Goal: Book appointment/travel/reservation

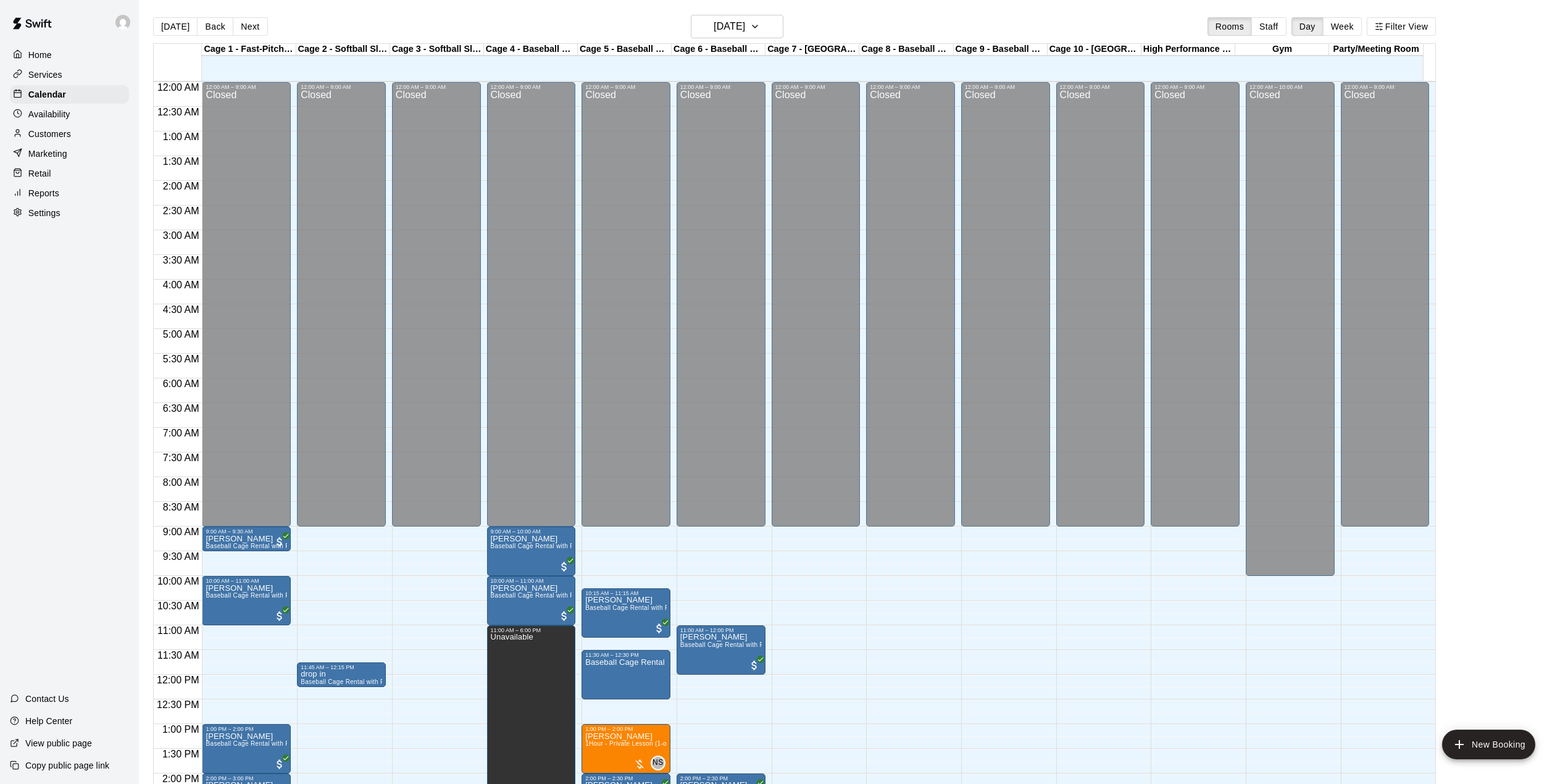
scroll to position [432, 0]
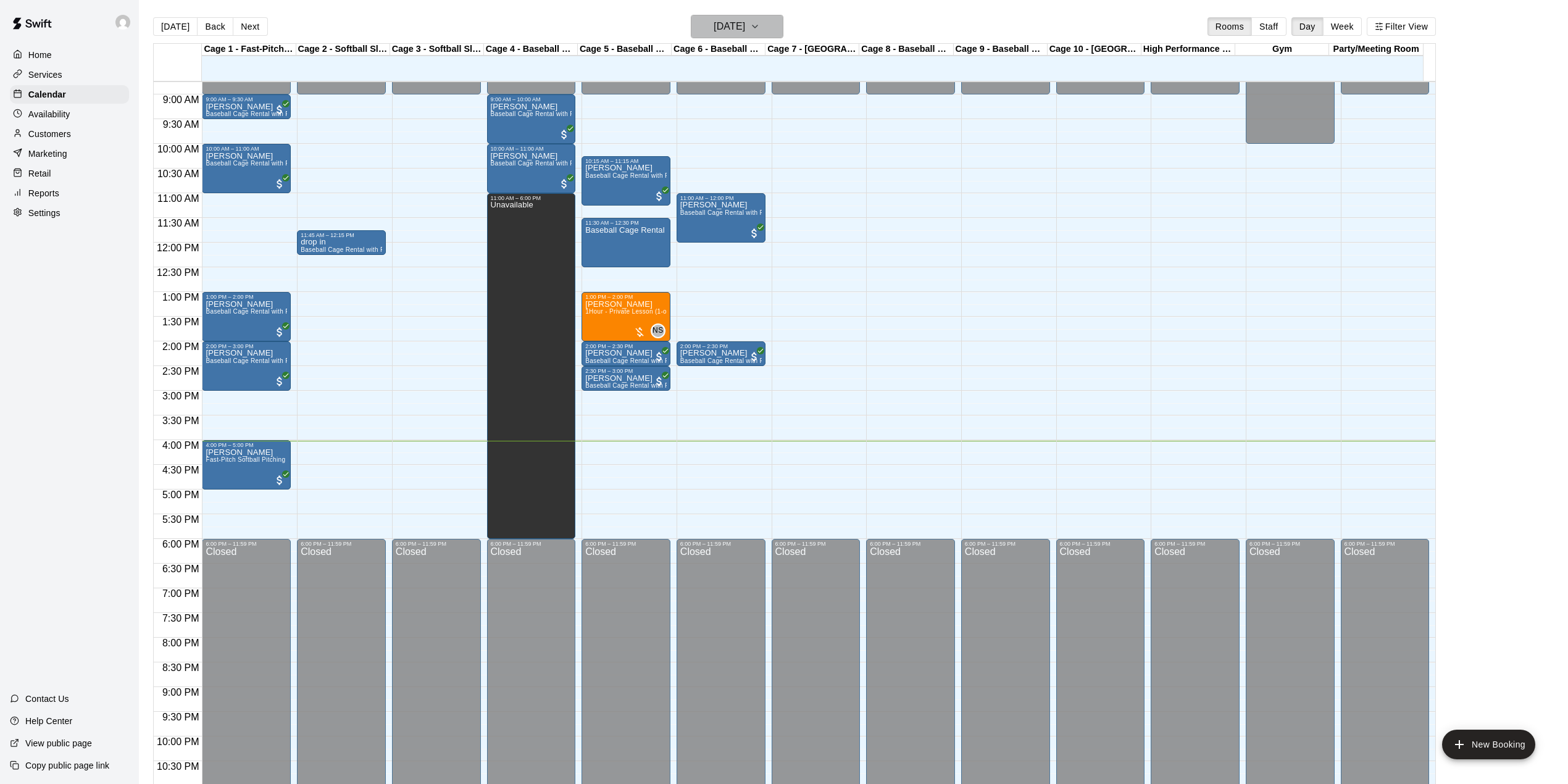
click at [745, 30] on h6 "[DATE]" at bounding box center [729, 26] width 31 height 17
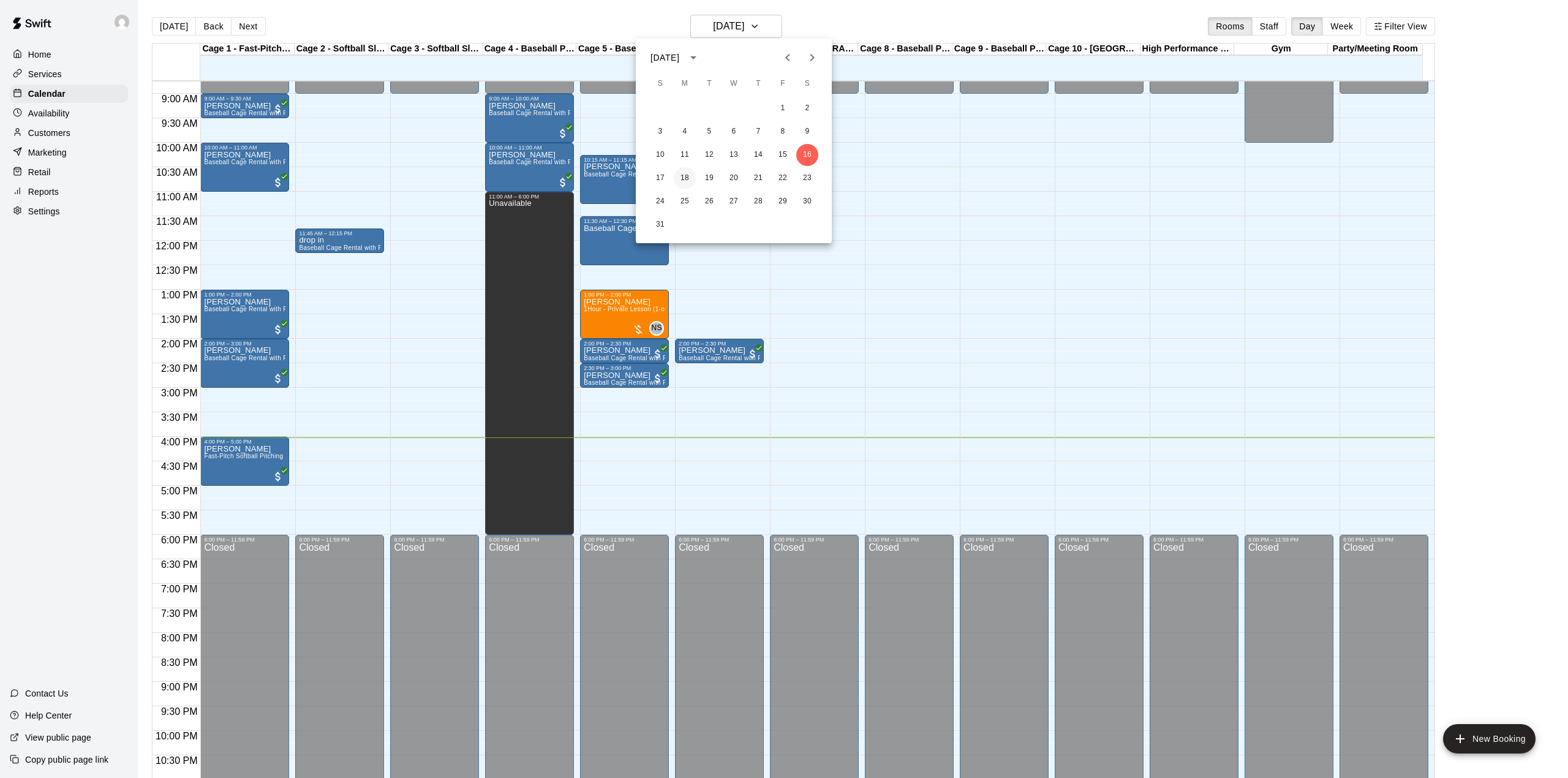
click at [692, 177] on button "18" at bounding box center [685, 178] width 22 height 22
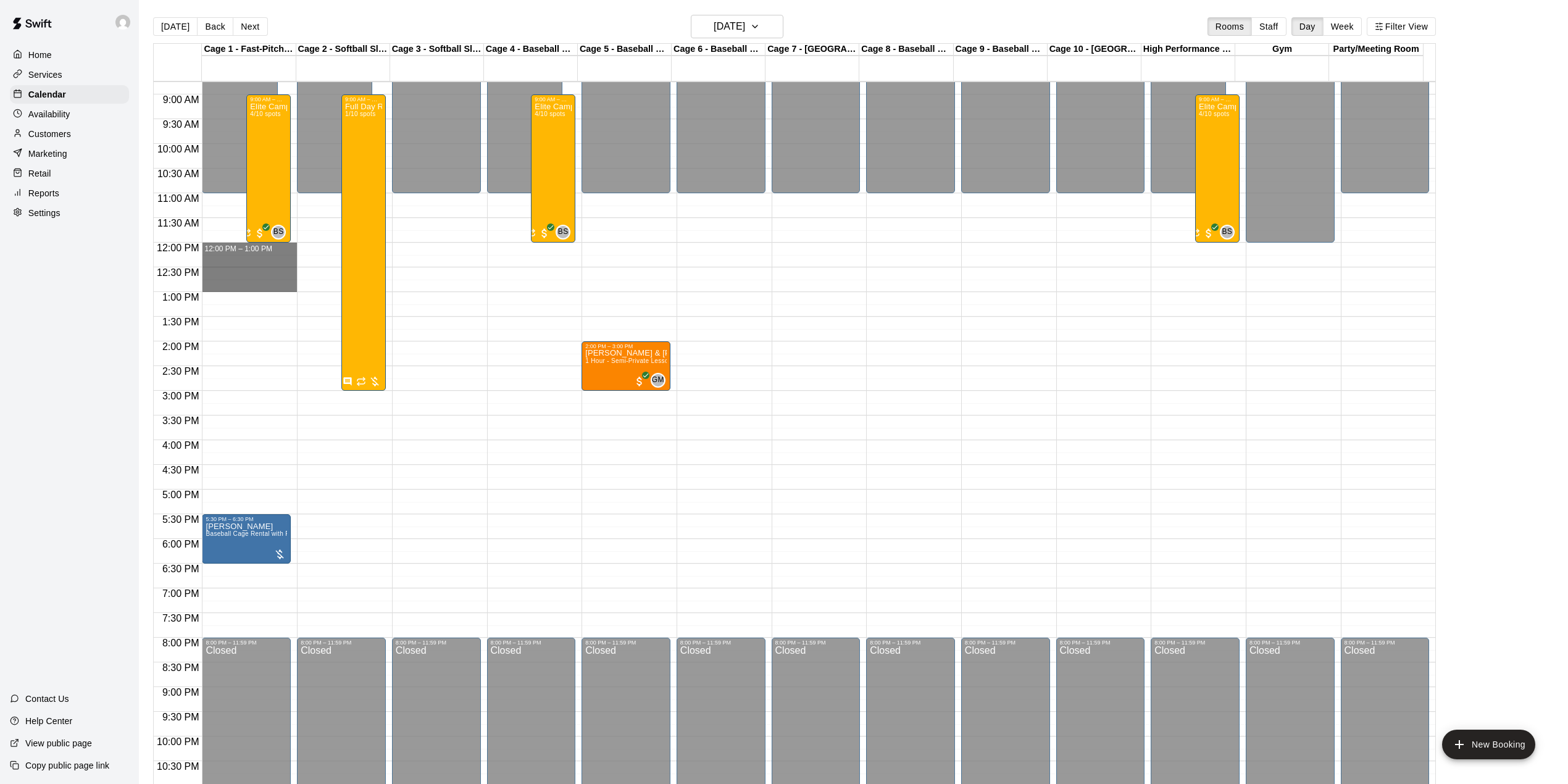
drag, startPoint x: 230, startPoint y: 246, endPoint x: 231, endPoint y: 288, distance: 42.0
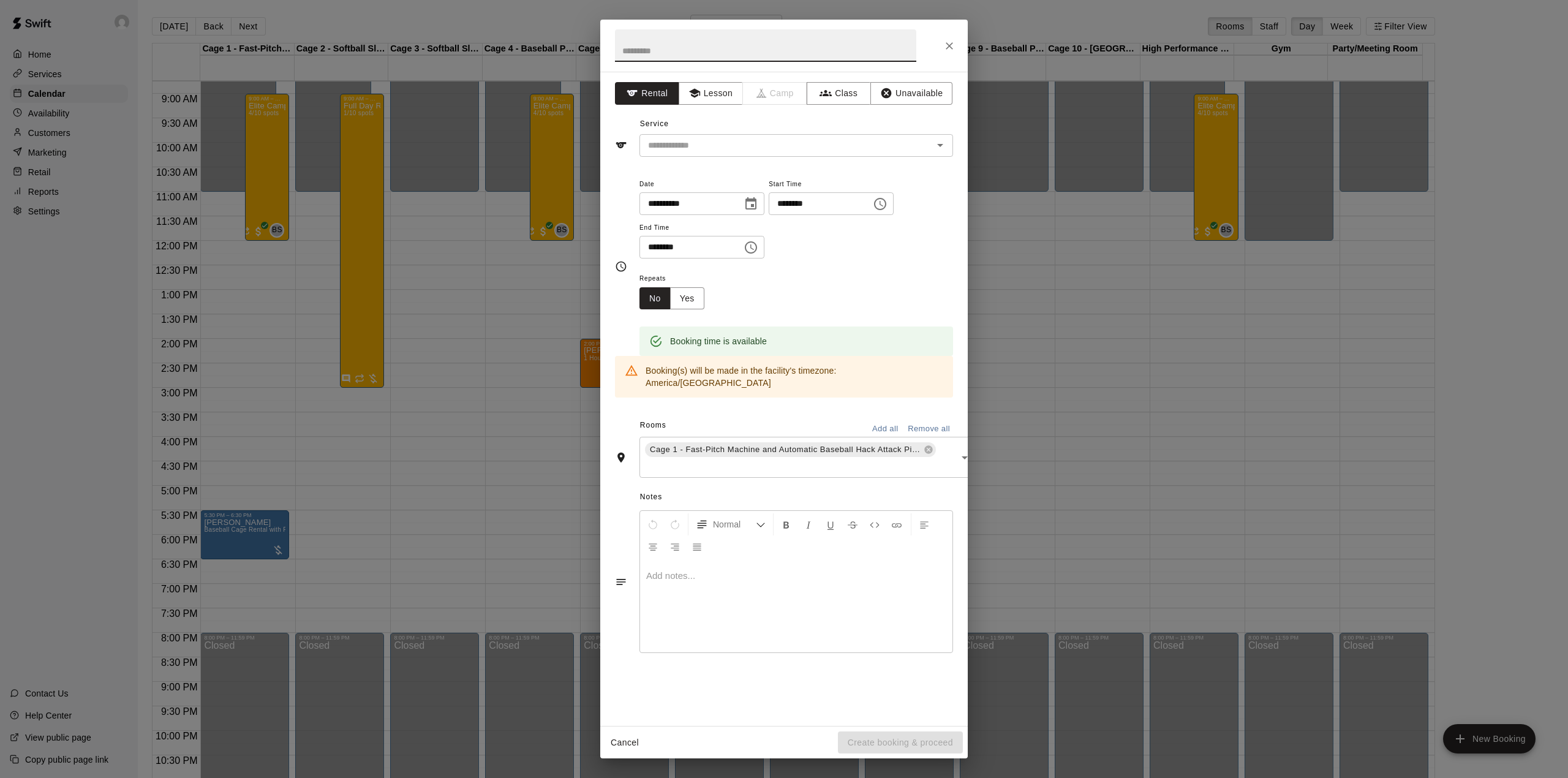
click at [679, 48] on input "text" at bounding box center [765, 46] width 301 height 32
click at [713, 144] on input "text" at bounding box center [778, 145] width 270 height 15
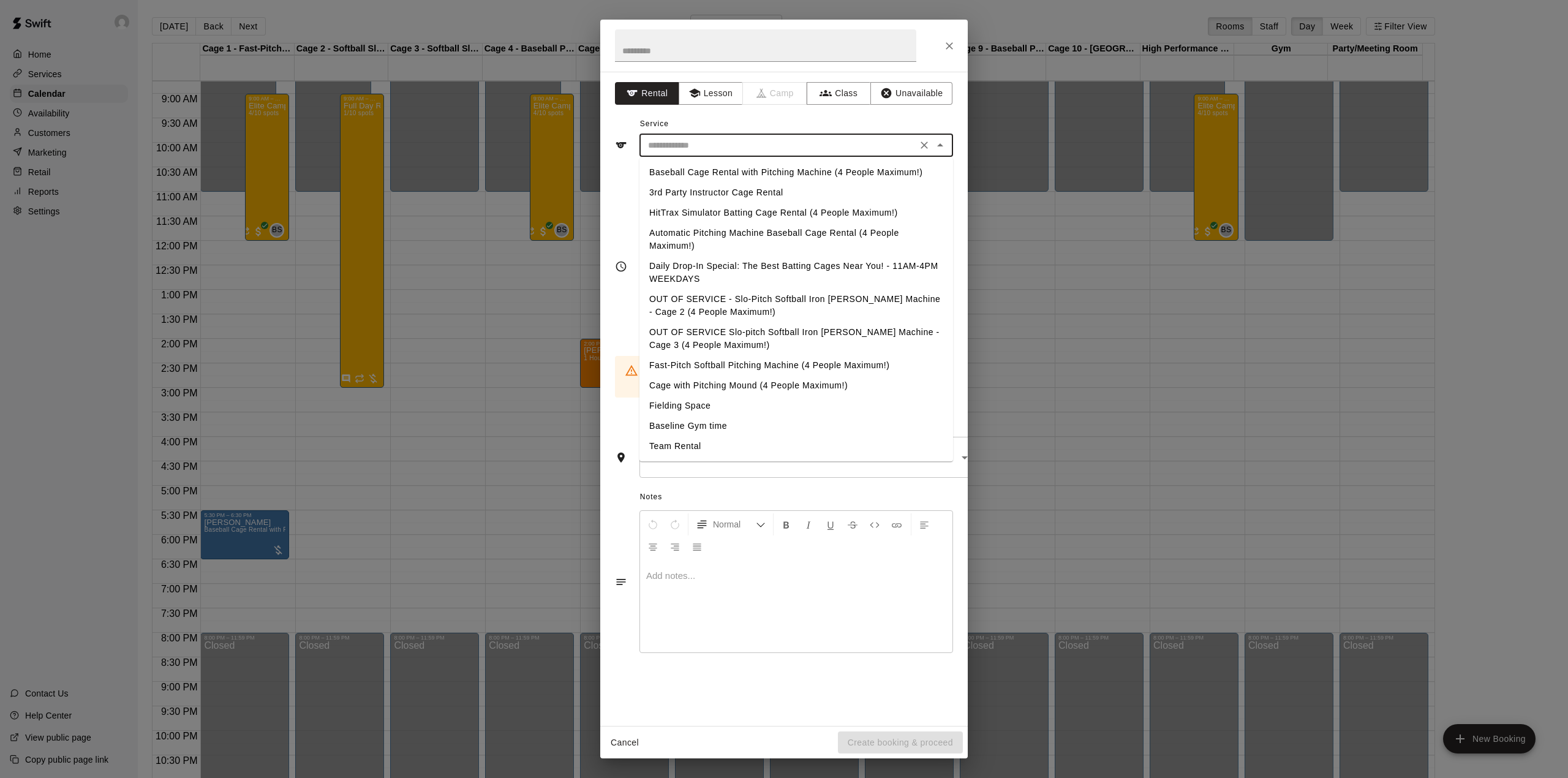
click at [768, 174] on li "Baseball Cage Rental with Pitching Machine (4 People Maximum!)" at bounding box center [797, 171] width 314 height 20
type input "**********"
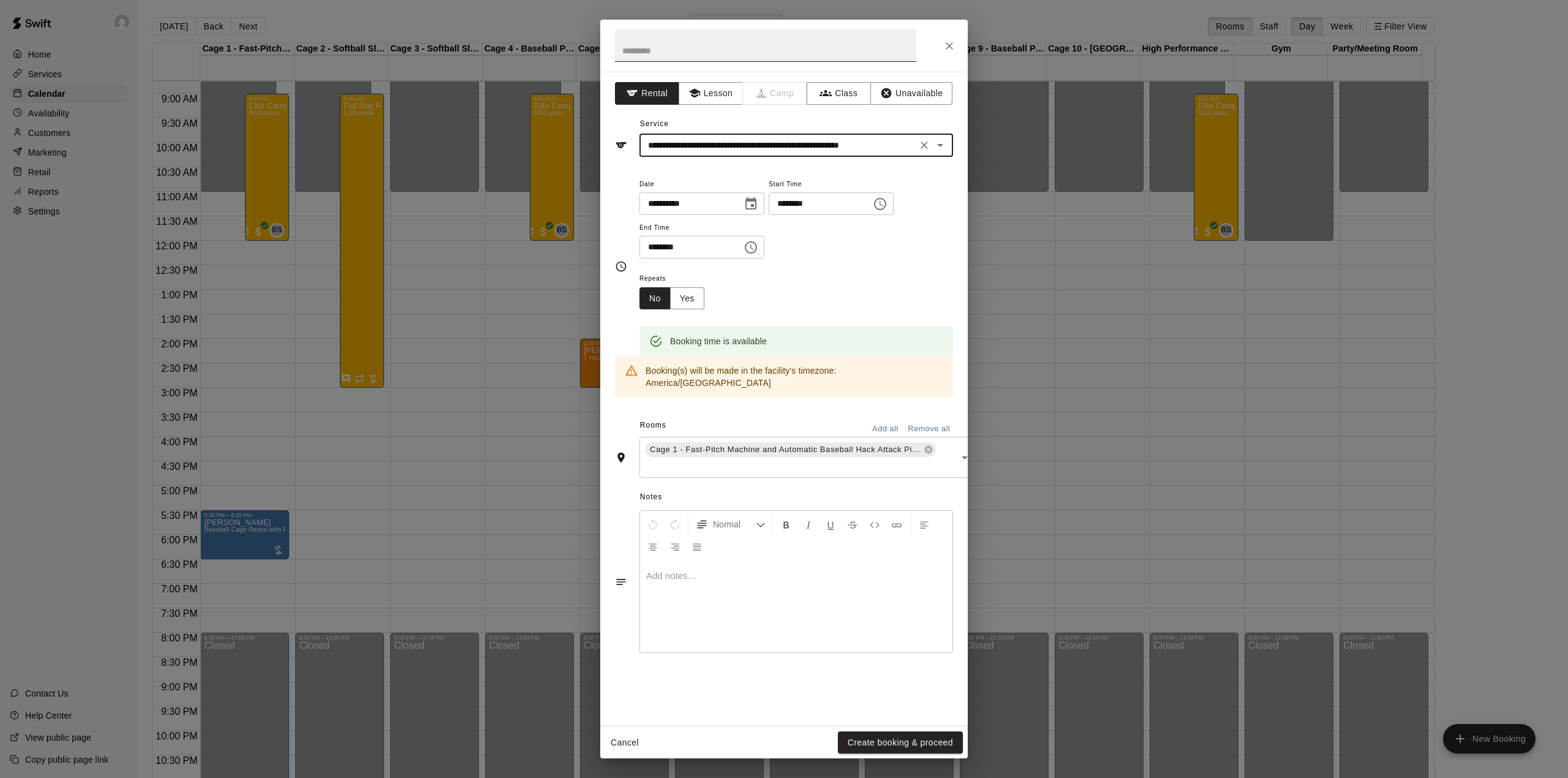
click at [718, 52] on input "text" at bounding box center [765, 46] width 301 height 32
type input "*"
click at [920, 730] on div "Cancel Create booking & proceed" at bounding box center [783, 743] width 367 height 32
click at [854, 144] on input "**********" at bounding box center [778, 145] width 270 height 15
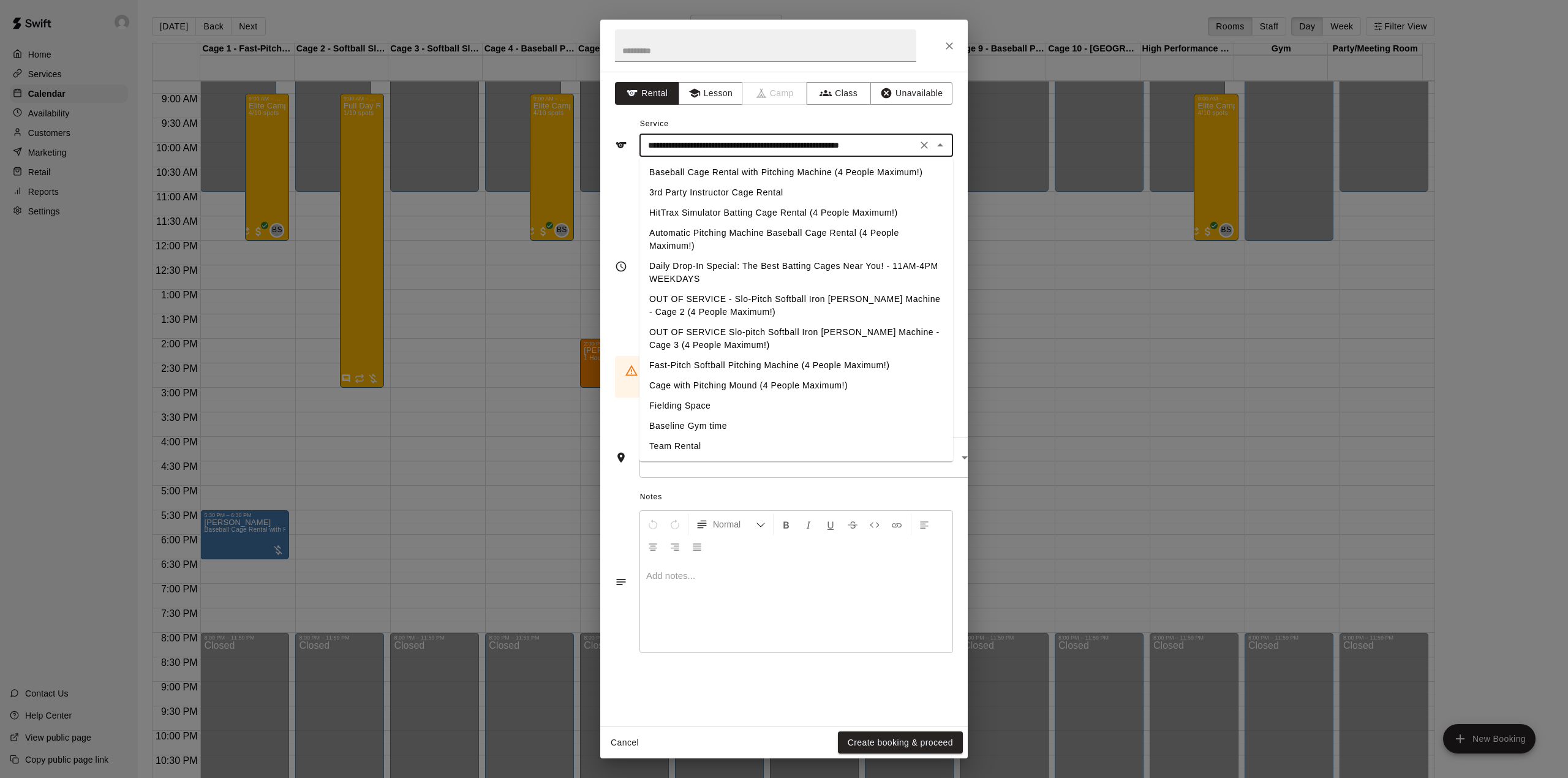
click at [766, 360] on li "Fast-Pitch Softball Pitching Machine (4 People Maximum!)" at bounding box center [797, 365] width 314 height 20
type input "**********"
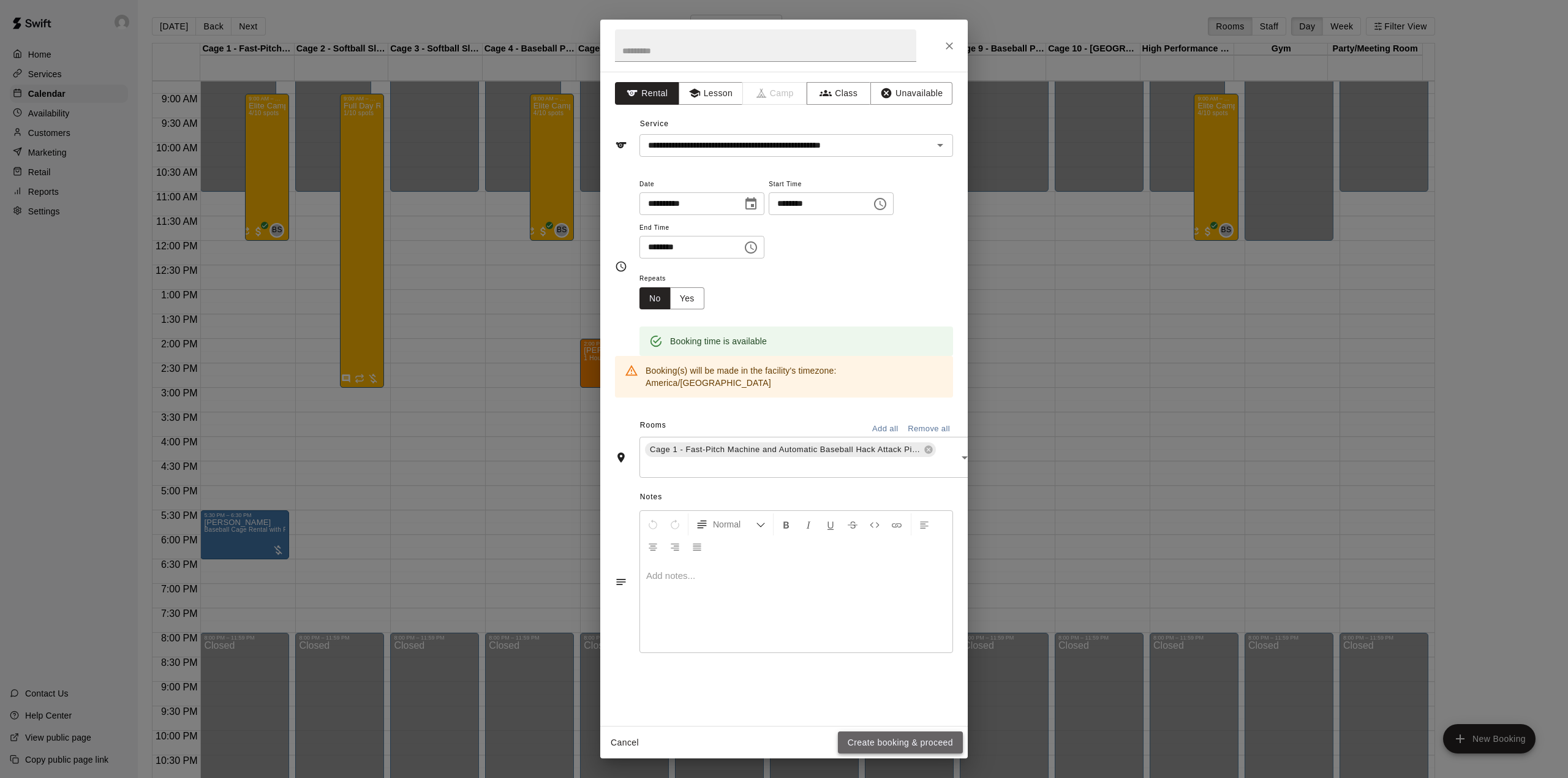
click at [868, 731] on button "Create booking & proceed" at bounding box center [900, 742] width 125 height 23
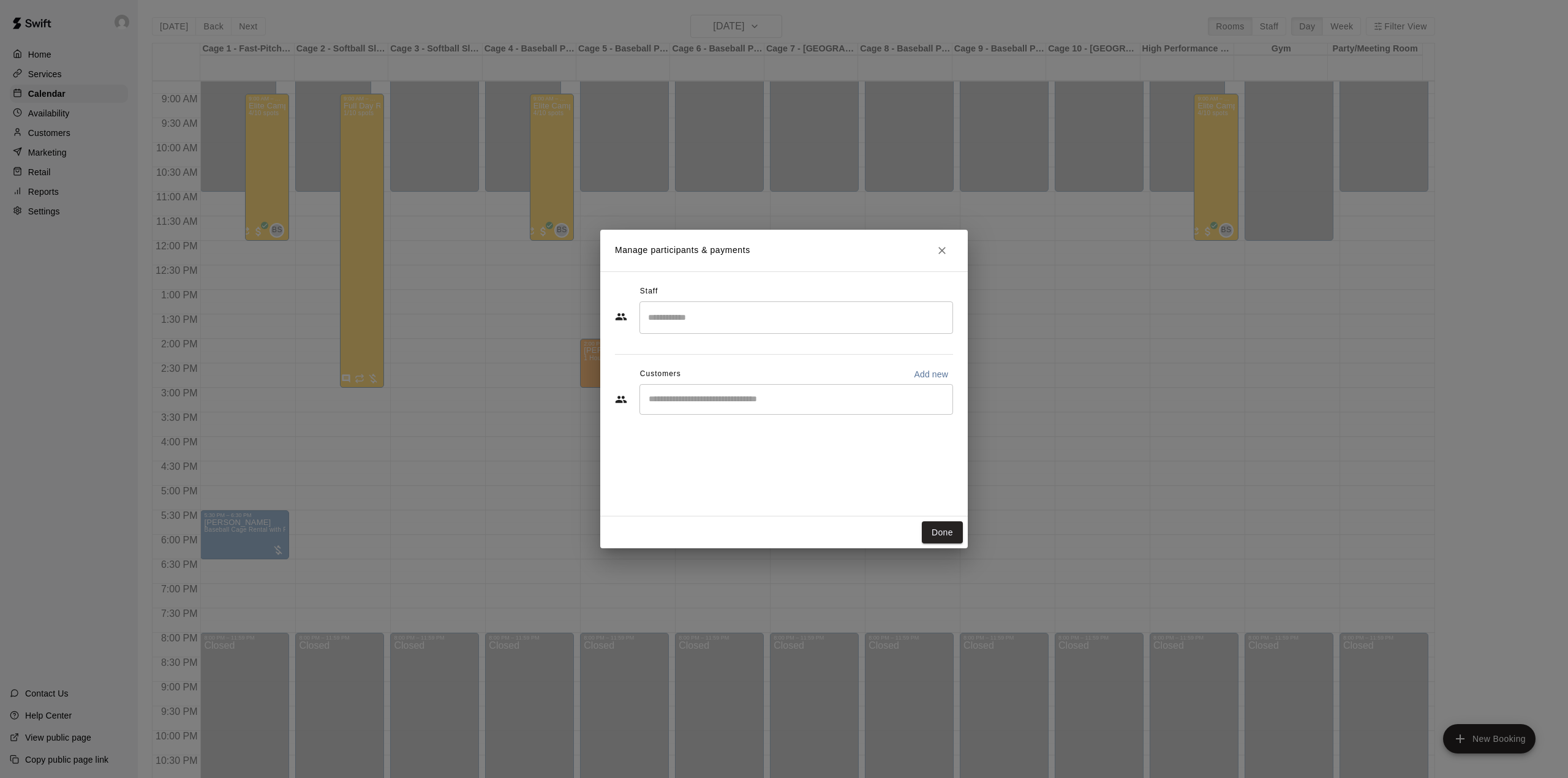
click at [711, 387] on div "​" at bounding box center [797, 400] width 314 height 31
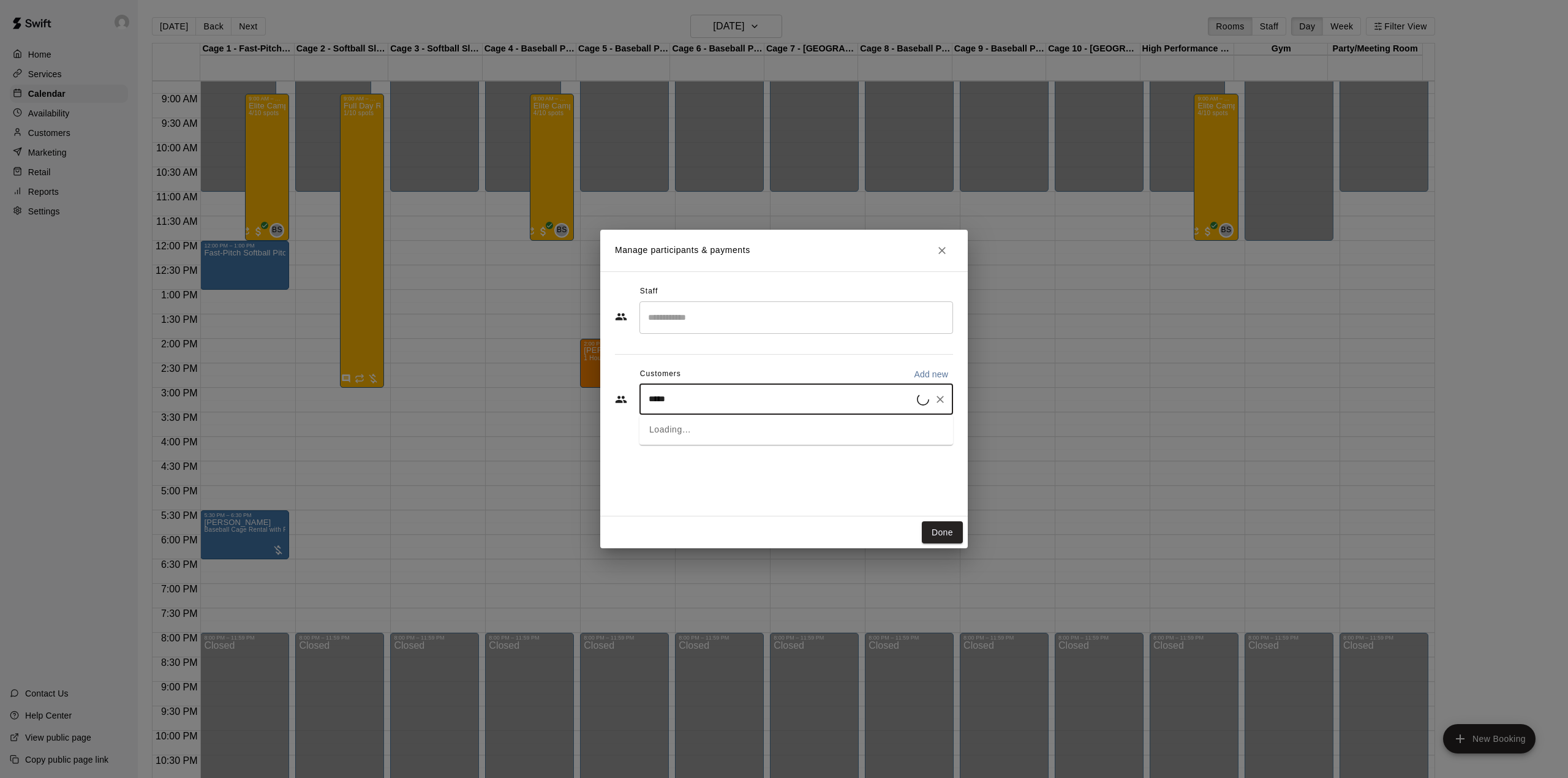
type input "******"
click at [699, 445] on div "[PERSON_NAME] [PERSON_NAME][EMAIL_ADDRESS][DOMAIN_NAME]" at bounding box center [739, 434] width 132 height 26
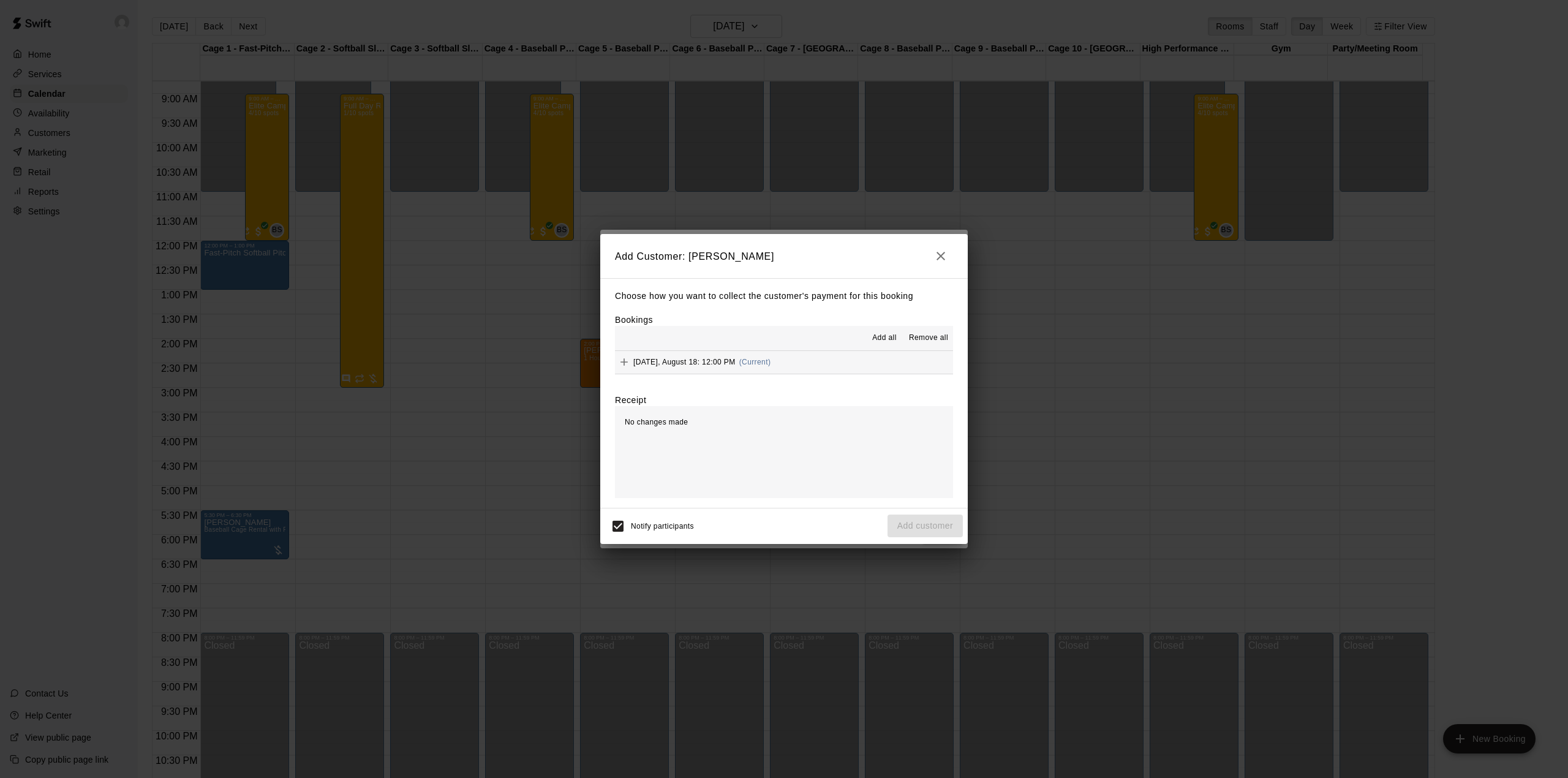
click at [727, 360] on span "[DATE], August 18: 12:00 PM" at bounding box center [684, 362] width 102 height 9
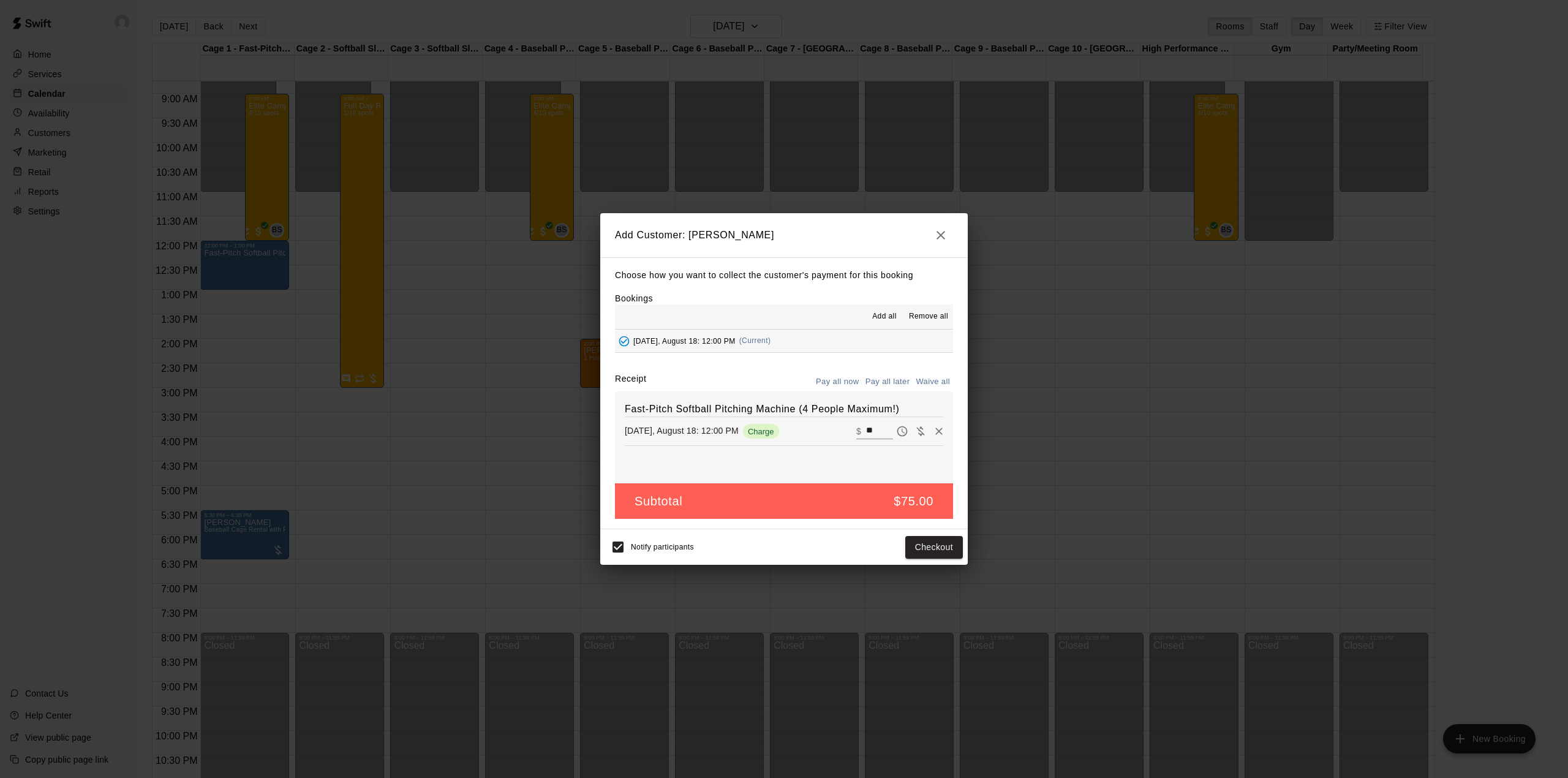
click at [885, 383] on button "Pay all later" at bounding box center [887, 382] width 51 height 19
click at [913, 551] on button "Add customer" at bounding box center [925, 547] width 75 height 23
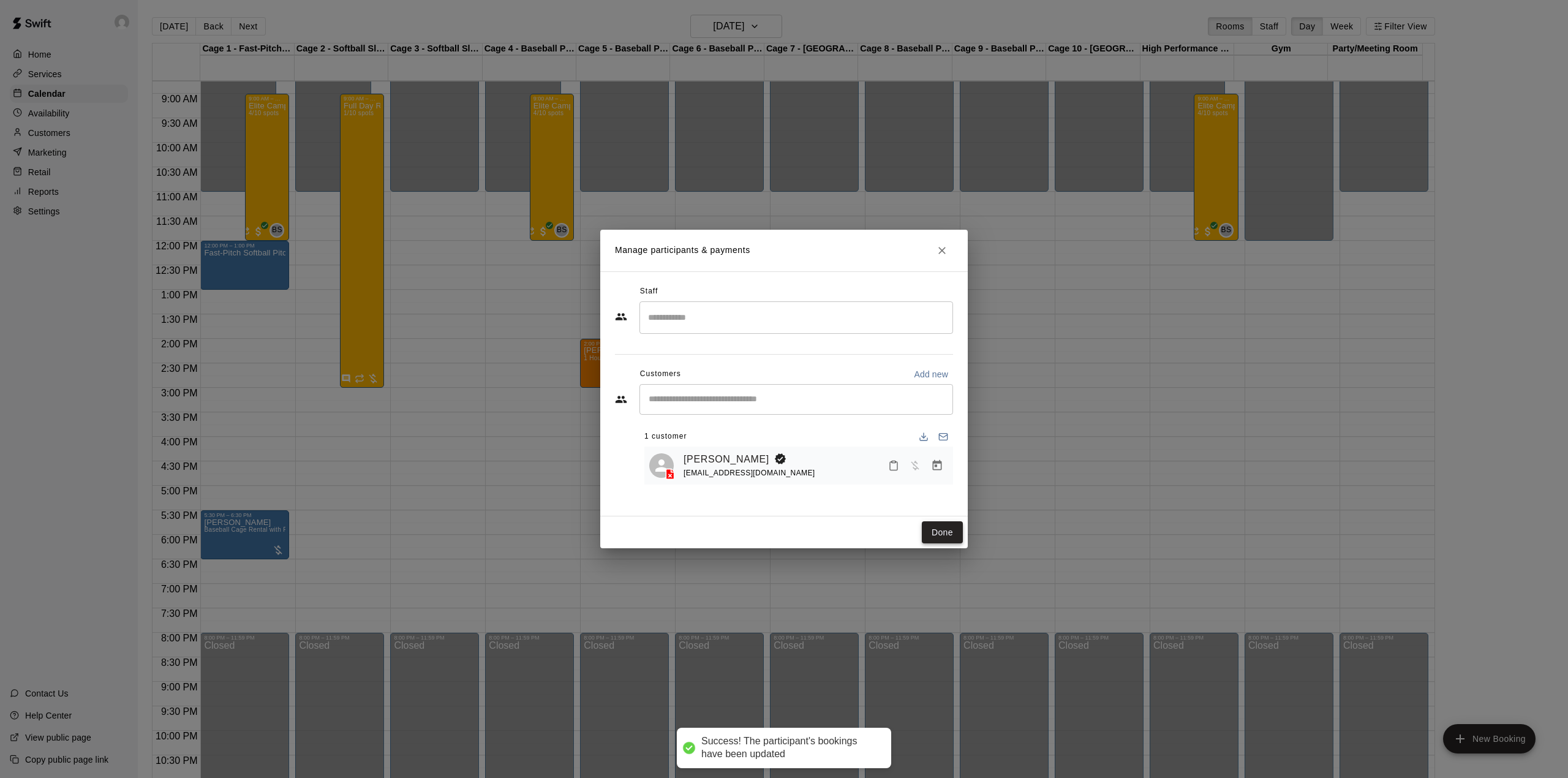
click at [953, 531] on button "Done" at bounding box center [942, 532] width 41 height 23
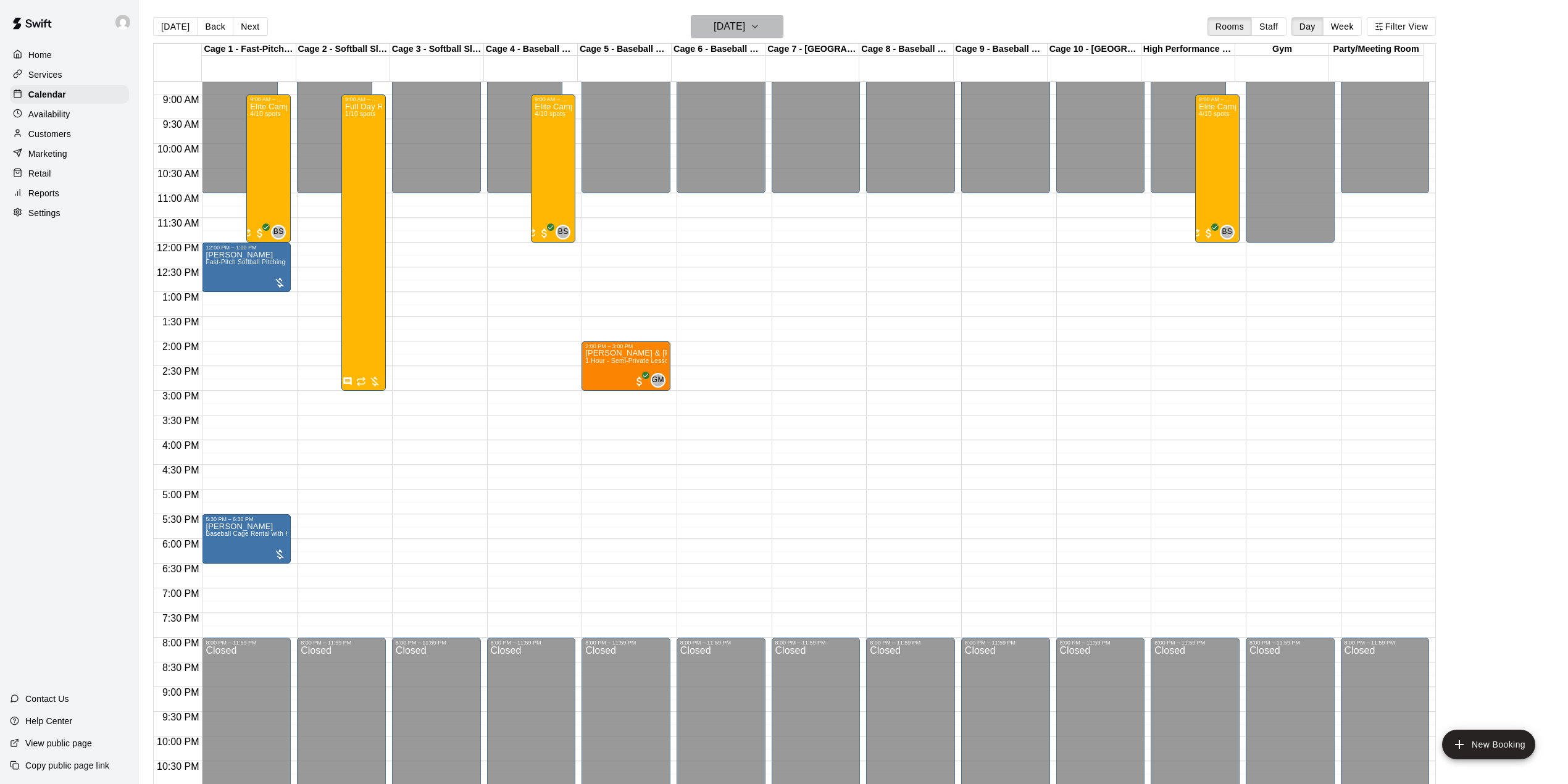
click at [724, 37] on button "[DATE]" at bounding box center [737, 27] width 93 height 24
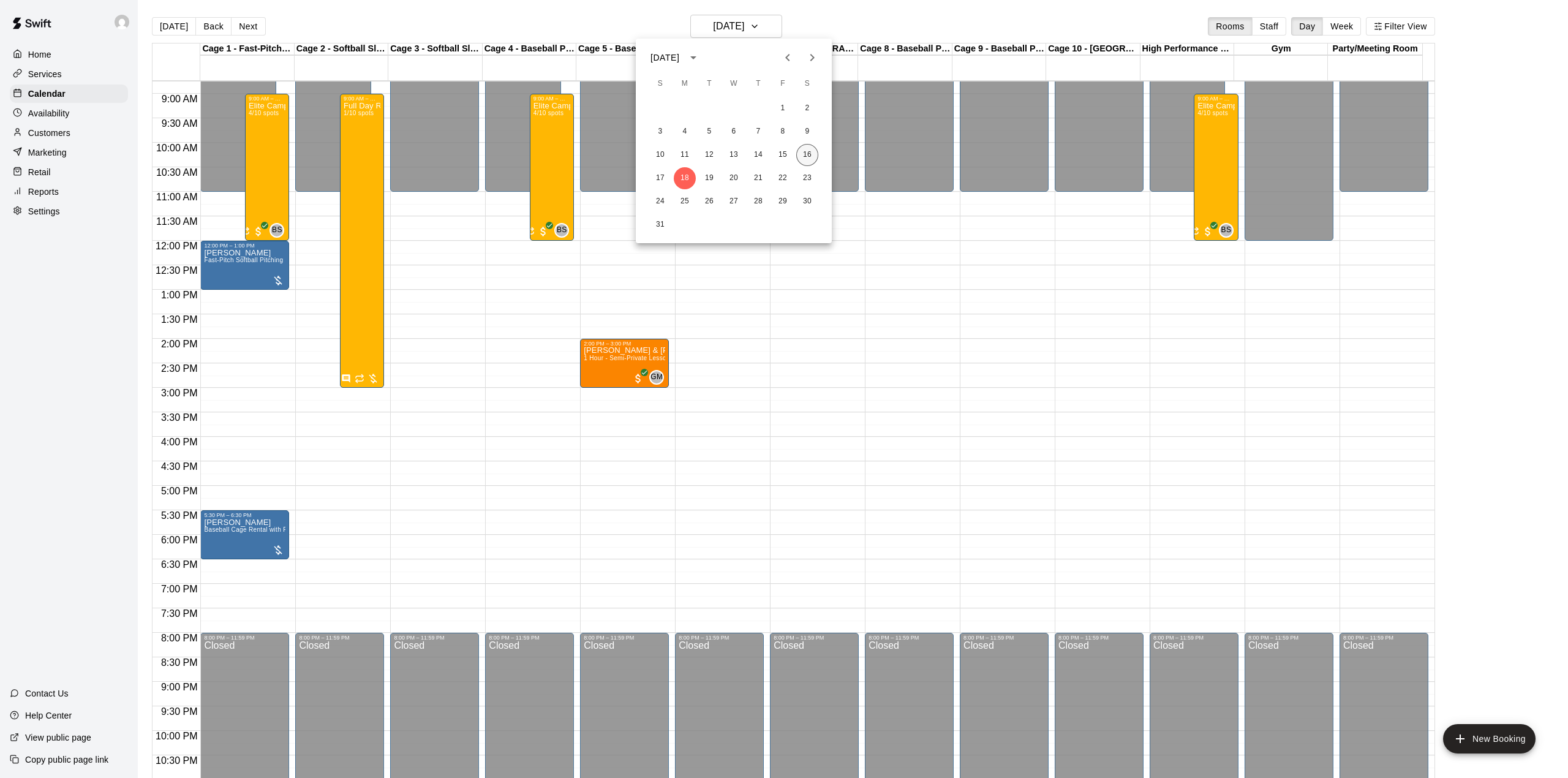
click at [808, 159] on button "16" at bounding box center [808, 155] width 22 height 22
